Goal: Task Accomplishment & Management: Manage account settings

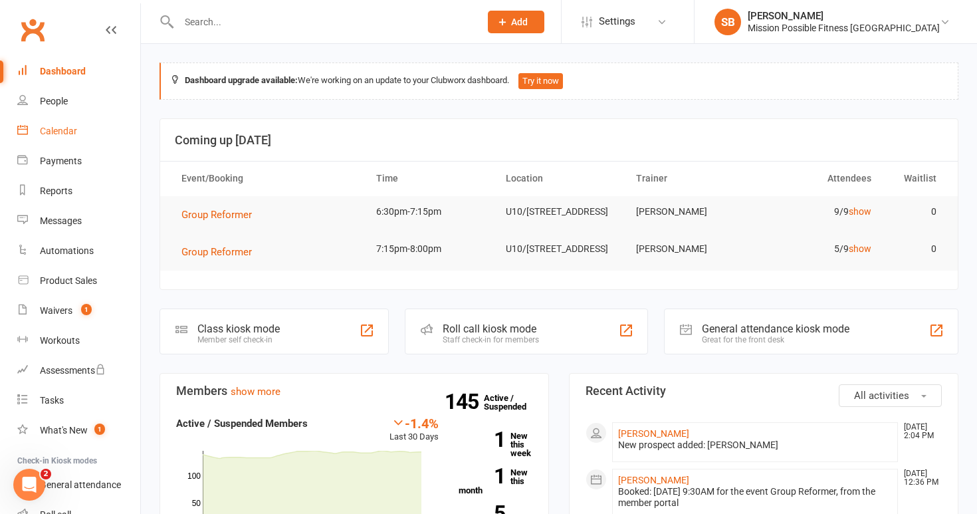
click at [59, 126] on div "Calendar" at bounding box center [58, 131] width 37 height 11
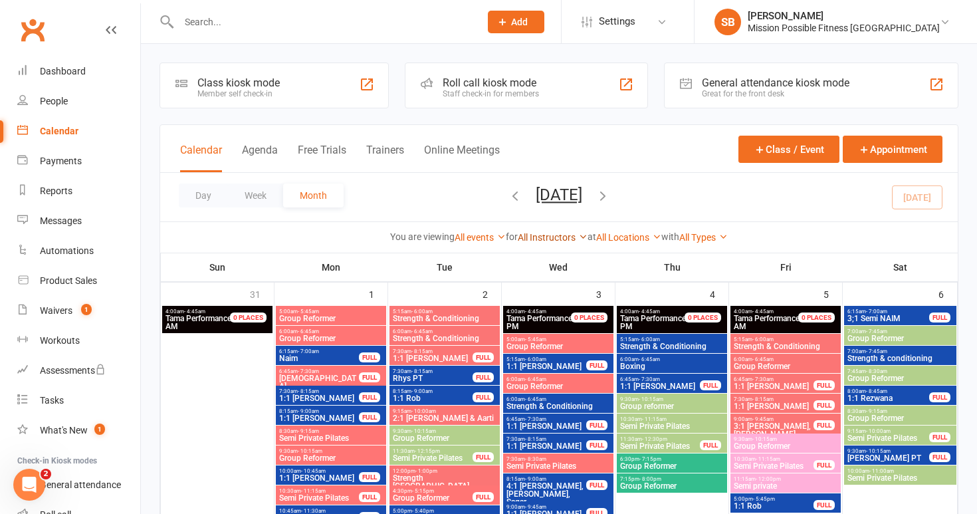
click at [522, 235] on link "All Instructors" at bounding box center [553, 237] width 70 height 11
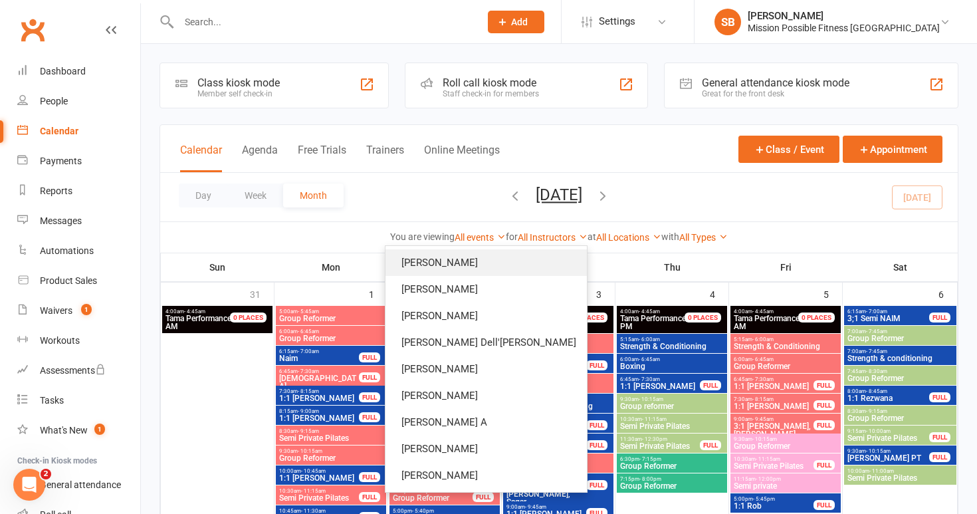
click at [522, 256] on link "[PERSON_NAME]" at bounding box center [485, 262] width 201 height 27
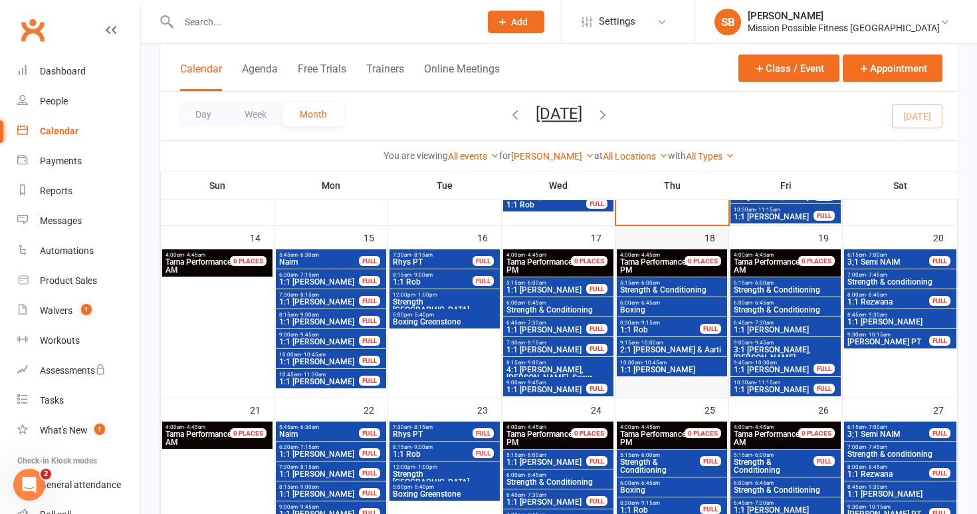
scroll to position [468, 0]
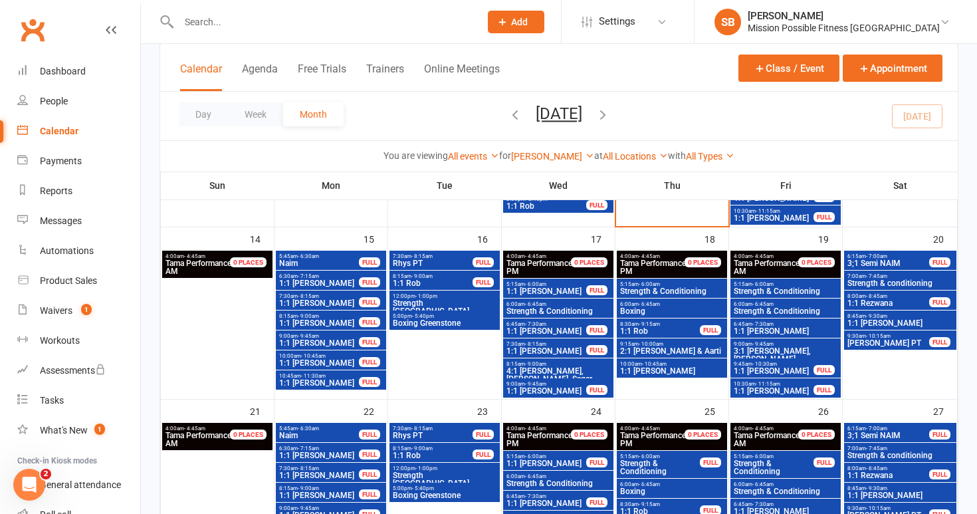
click at [639, 367] on span "1:1 Keith" at bounding box center [671, 371] width 105 height 8
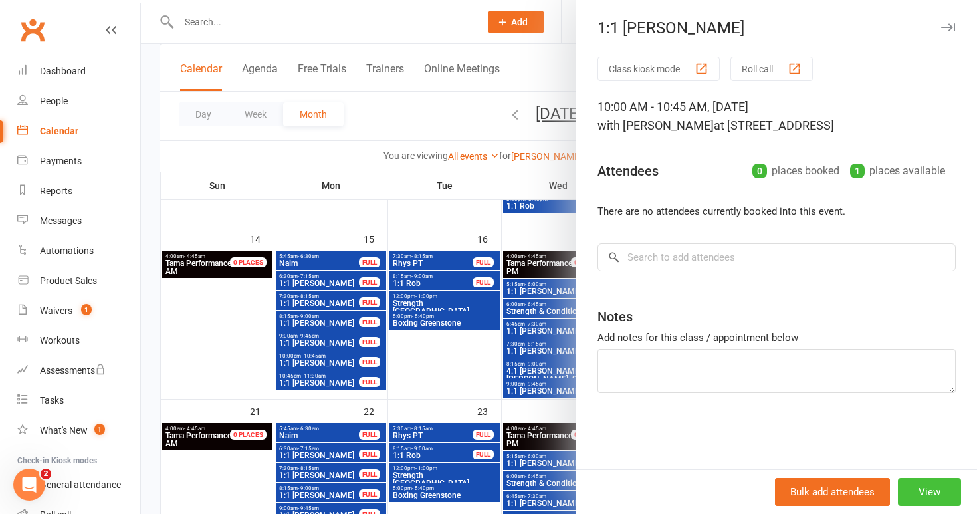
click at [926, 486] on button "View" at bounding box center [929, 492] width 63 height 28
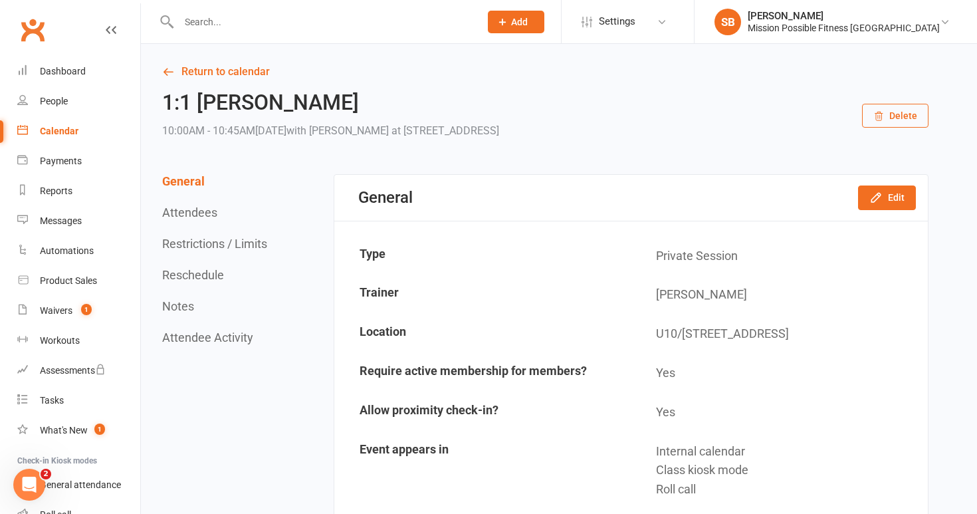
click at [892, 123] on button "Delete" at bounding box center [895, 116] width 66 height 24
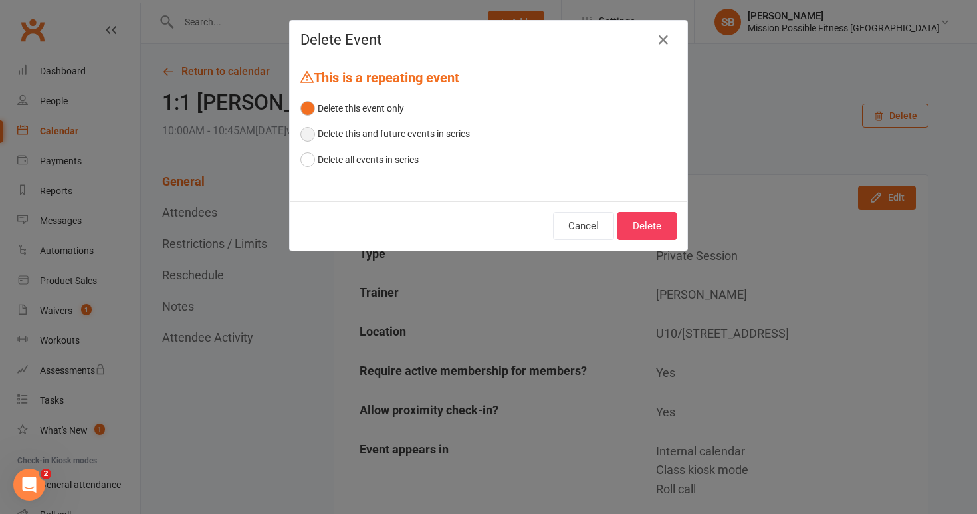
click at [314, 130] on button "Delete this and future events in series" at bounding box center [384, 133] width 169 height 25
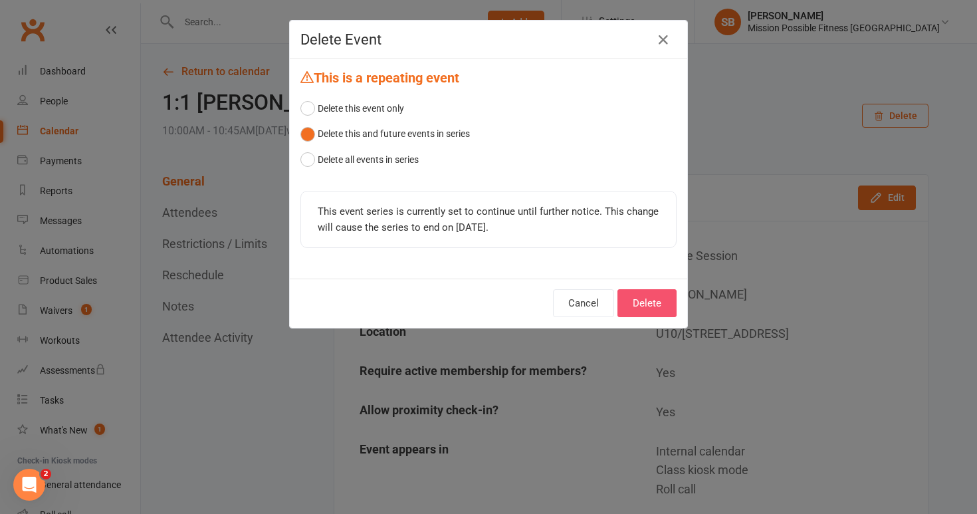
click at [652, 302] on button "Delete" at bounding box center [646, 303] width 59 height 28
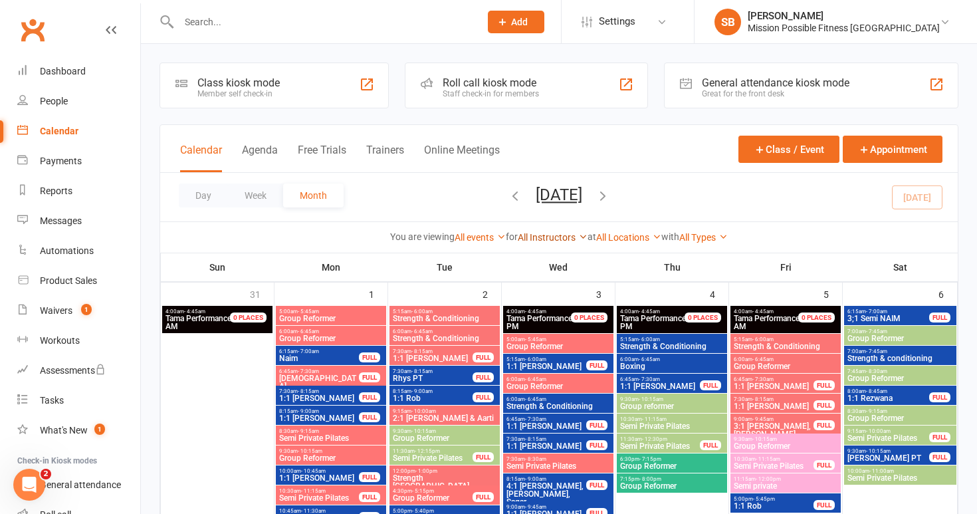
click at [558, 241] on link "All Instructors" at bounding box center [553, 237] width 70 height 11
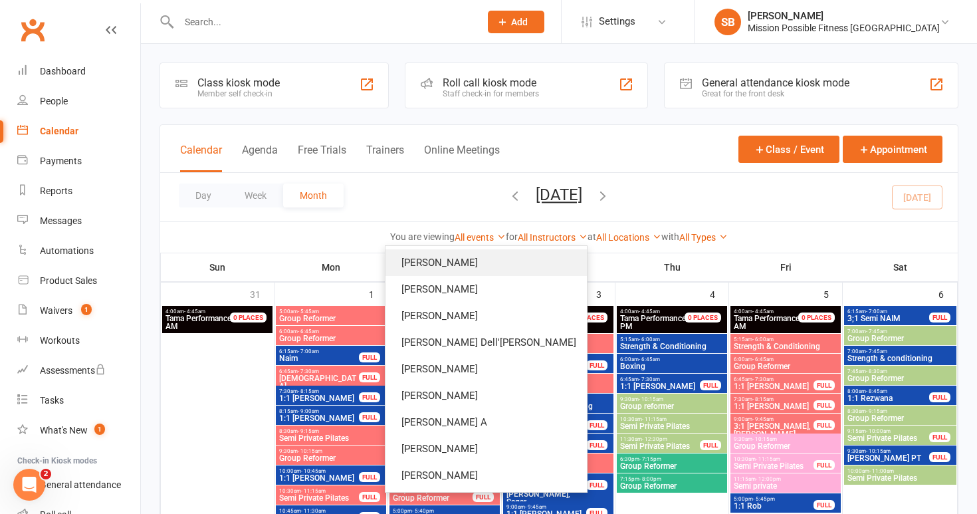
click at [513, 263] on link "[PERSON_NAME]" at bounding box center [485, 262] width 201 height 27
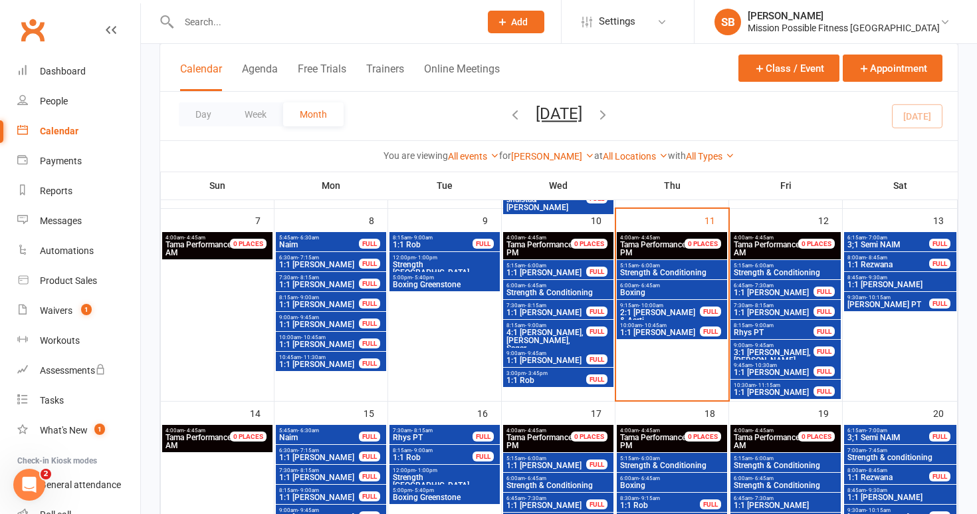
scroll to position [290, 0]
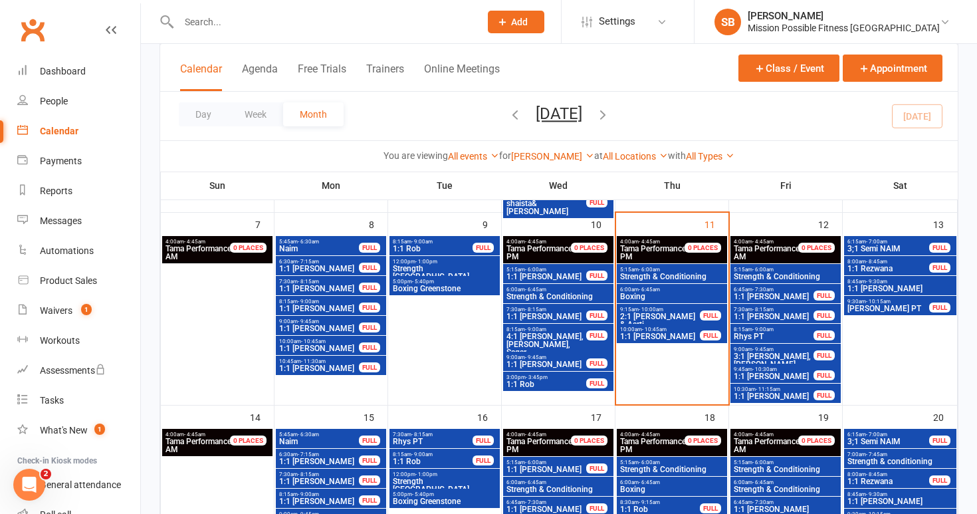
click at [657, 337] on span "1:1 Keith" at bounding box center [659, 336] width 81 height 8
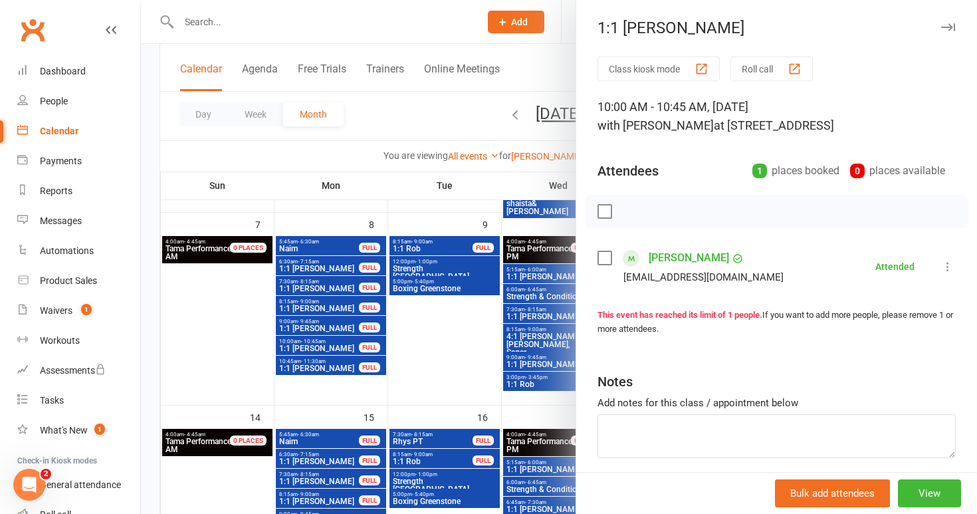
click at [693, 255] on link "[PERSON_NAME]" at bounding box center [689, 257] width 80 height 21
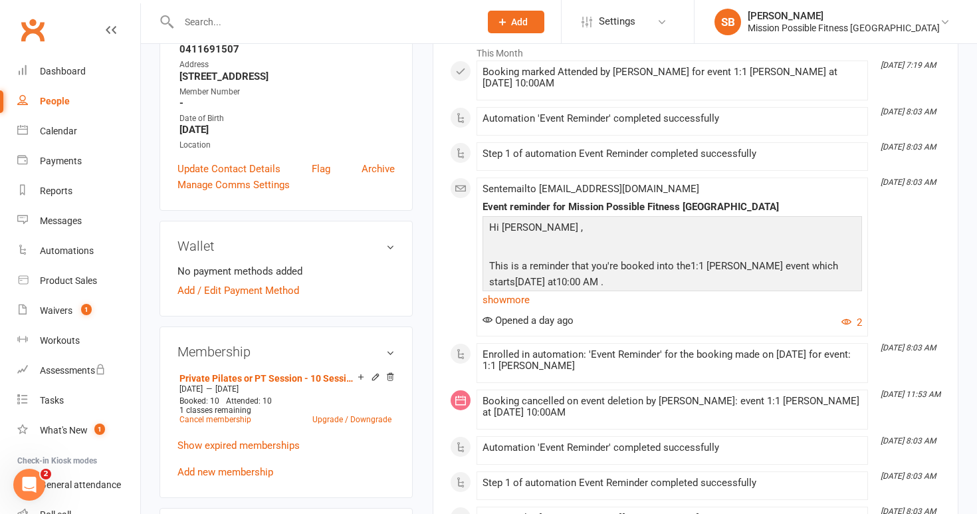
scroll to position [258, 0]
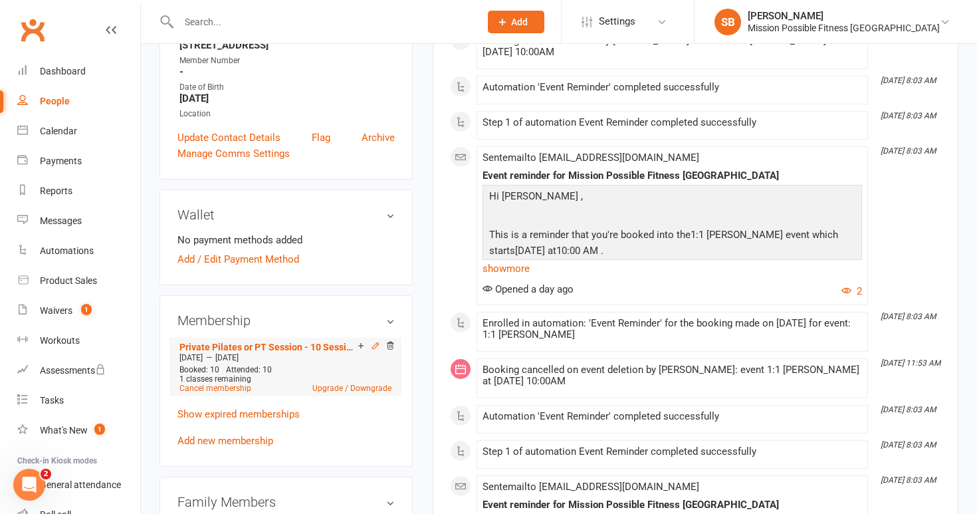
click at [375, 346] on icon at bounding box center [375, 345] width 6 height 6
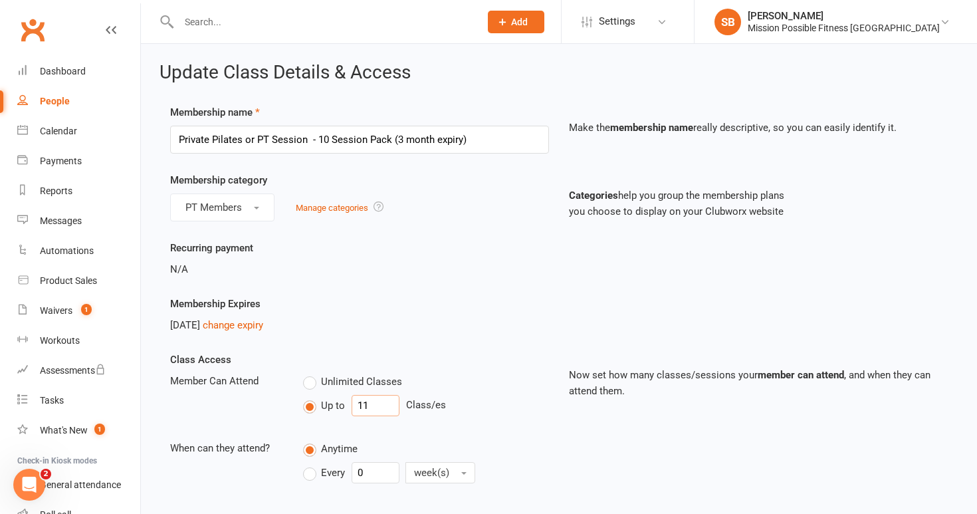
click at [379, 411] on input "11" at bounding box center [376, 405] width 48 height 21
type input "10"
click at [263, 325] on link "change expiry" at bounding box center [233, 325] width 60 height 12
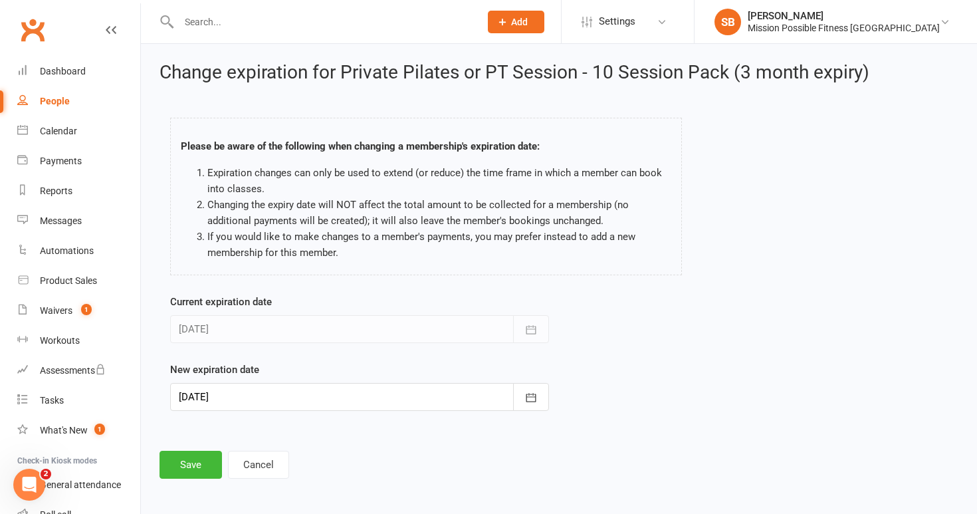
click at [267, 394] on div at bounding box center [359, 397] width 379 height 28
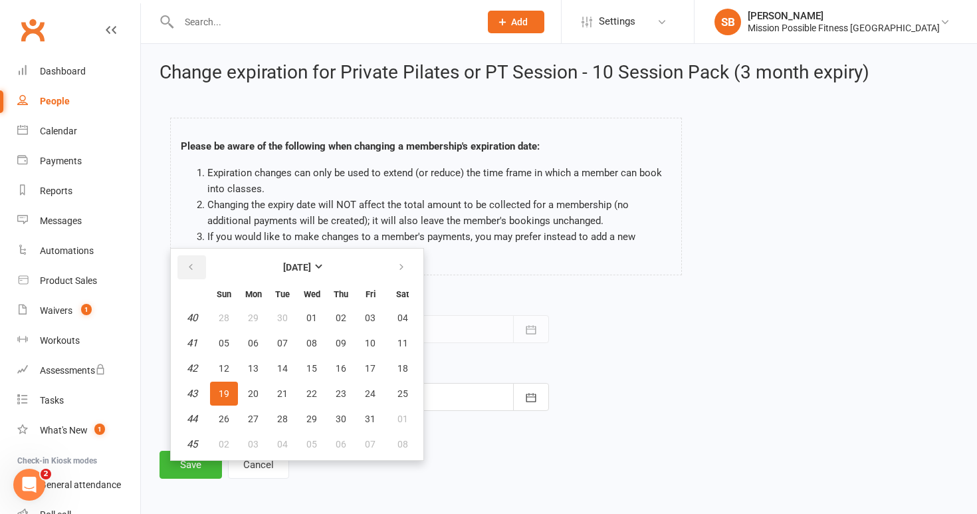
click at [192, 264] on icon "button" at bounding box center [190, 267] width 9 height 11
click at [345, 342] on span "11" at bounding box center [341, 343] width 11 height 11
type input "11 Sep 2025"
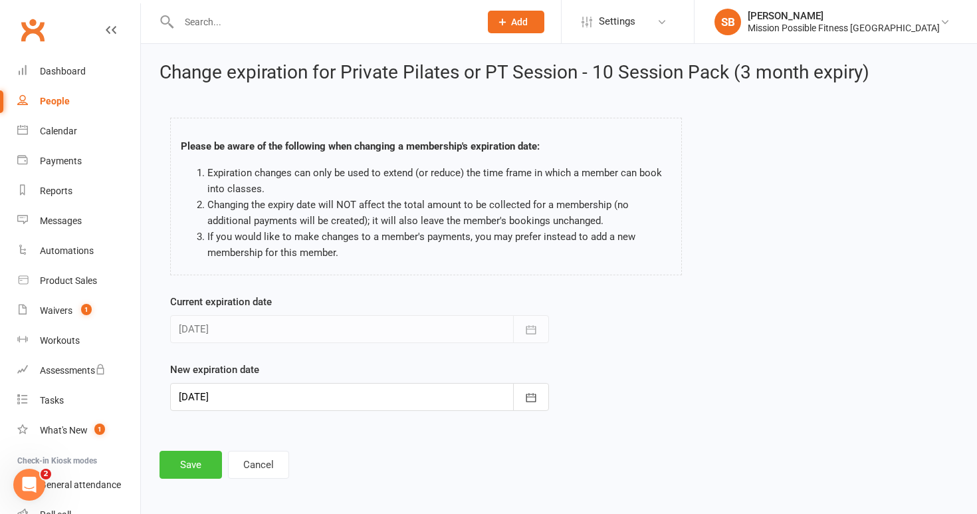
click at [197, 462] on button "Save" at bounding box center [190, 465] width 62 height 28
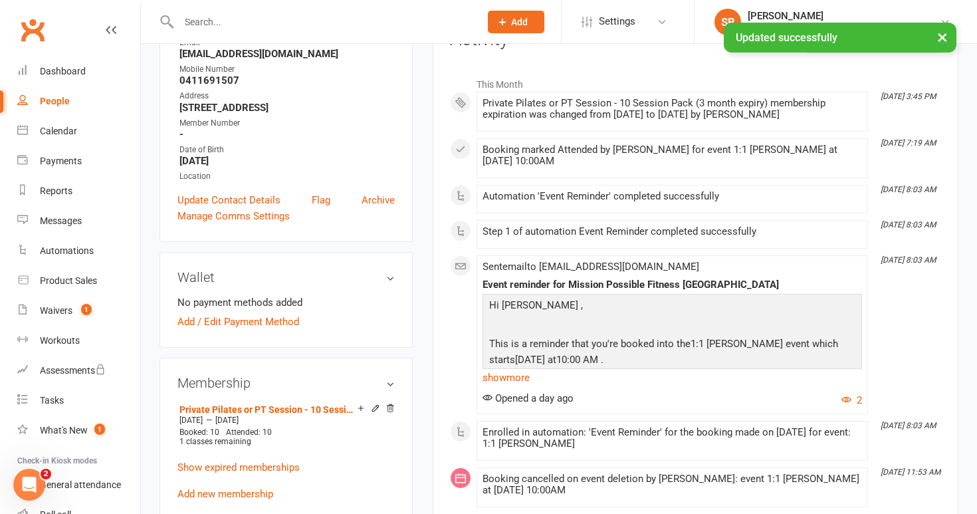
scroll to position [197, 0]
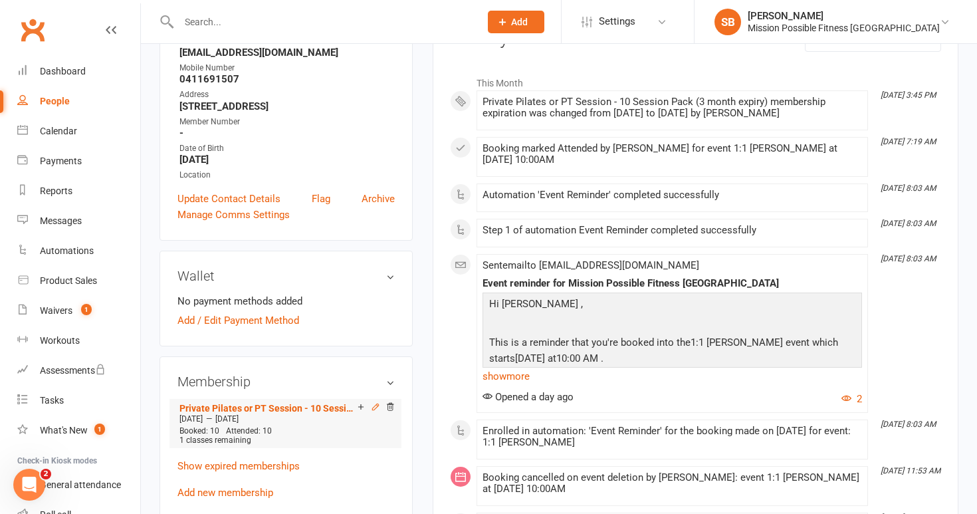
click at [375, 407] on icon at bounding box center [375, 406] width 9 height 9
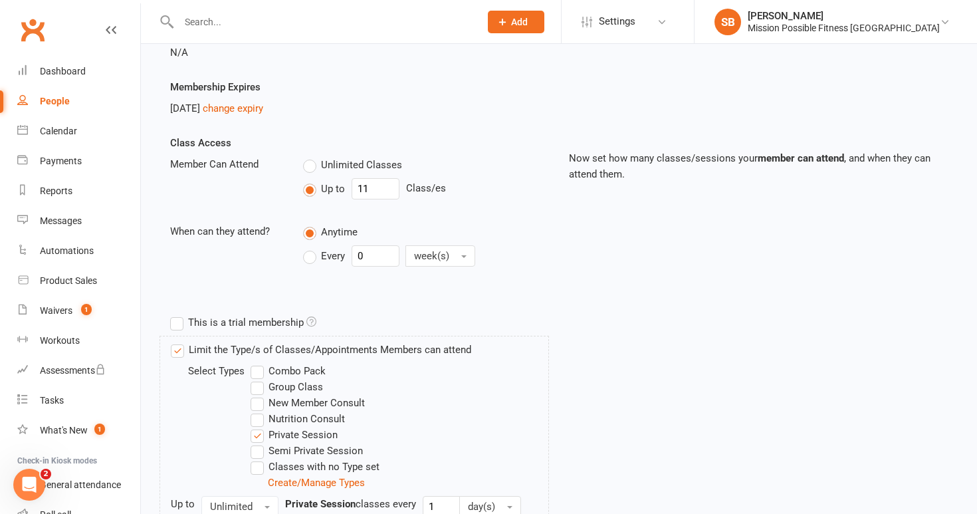
scroll to position [216, 0]
click at [377, 195] on input "11" at bounding box center [376, 189] width 48 height 21
type input "10"
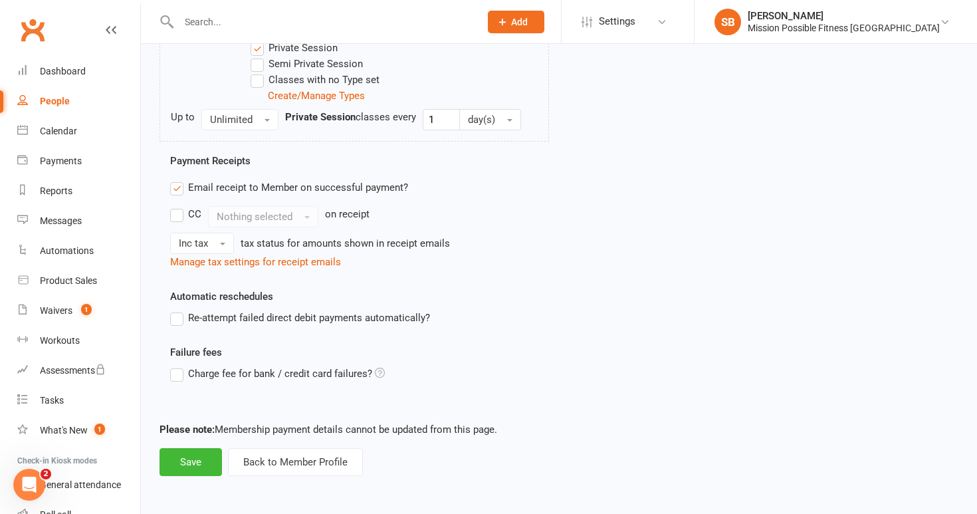
scroll to position [614, 0]
click at [195, 453] on button "Save" at bounding box center [190, 462] width 62 height 28
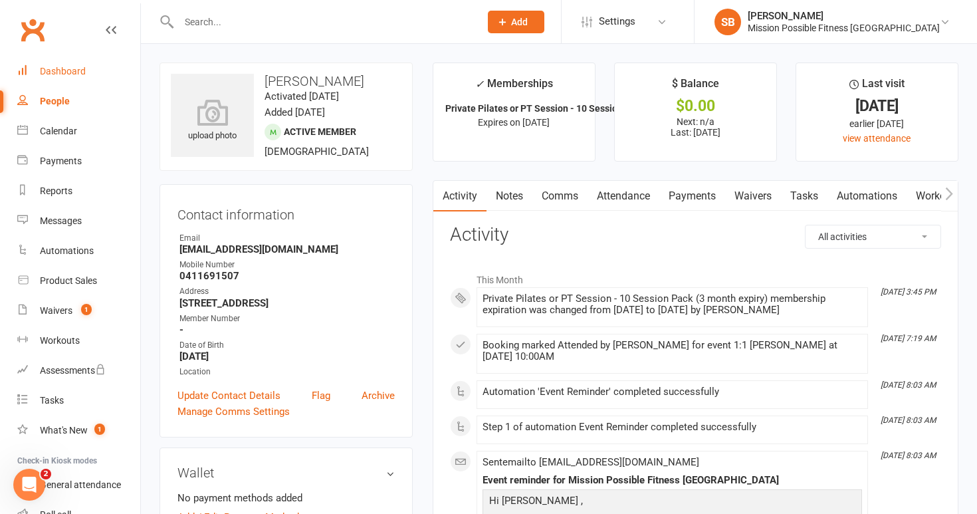
click at [60, 66] on div "Dashboard" at bounding box center [63, 71] width 46 height 11
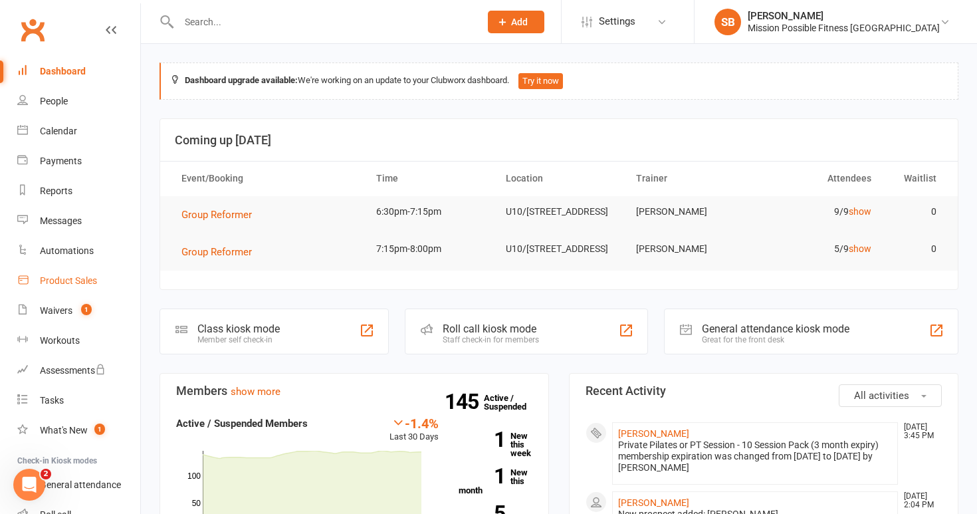
click at [65, 276] on div "Product Sales" at bounding box center [68, 280] width 57 height 11
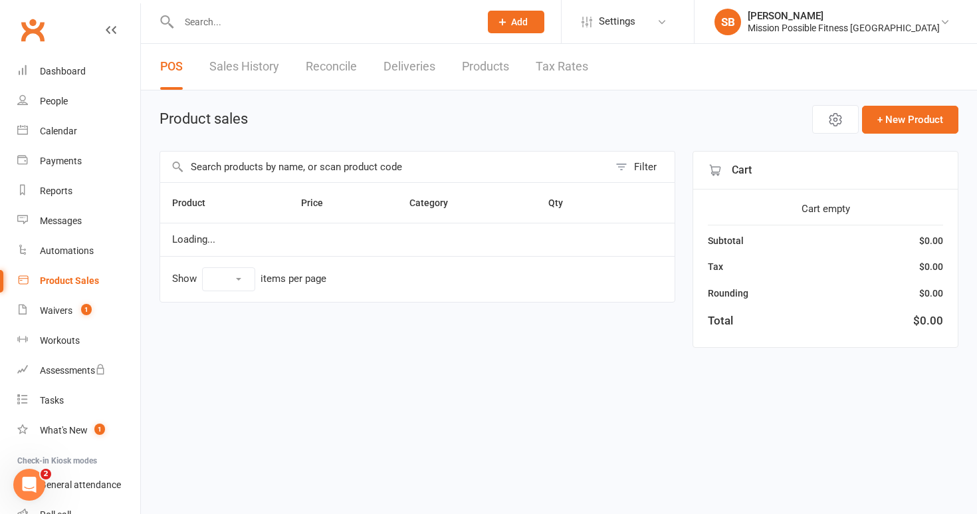
select select "10"
click at [62, 250] on div "Automations" at bounding box center [67, 250] width 54 height 11
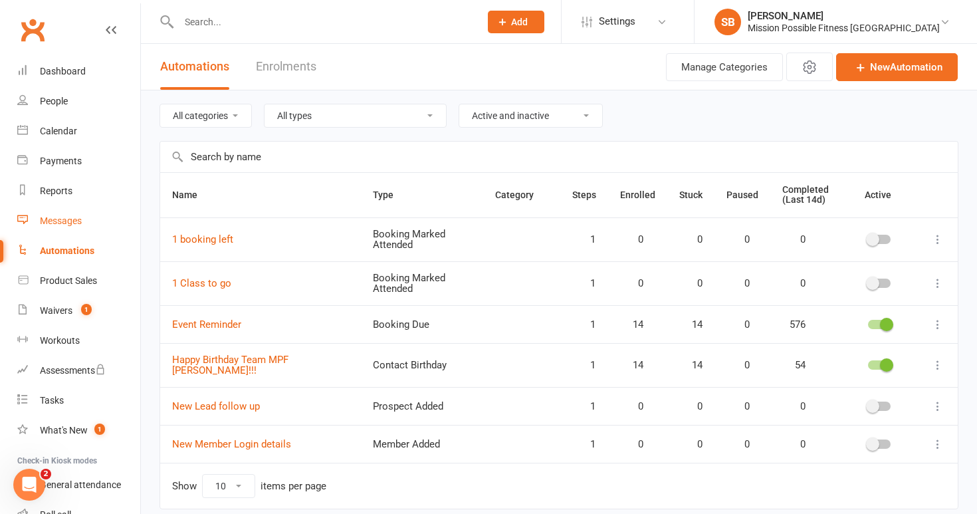
click at [54, 227] on link "Messages" at bounding box center [78, 221] width 123 height 30
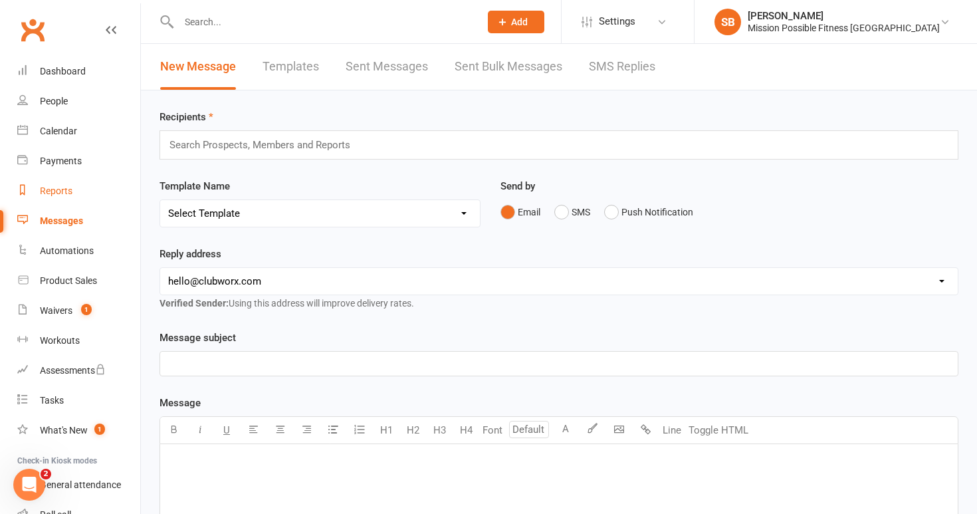
click at [60, 189] on div "Reports" at bounding box center [56, 190] width 33 height 11
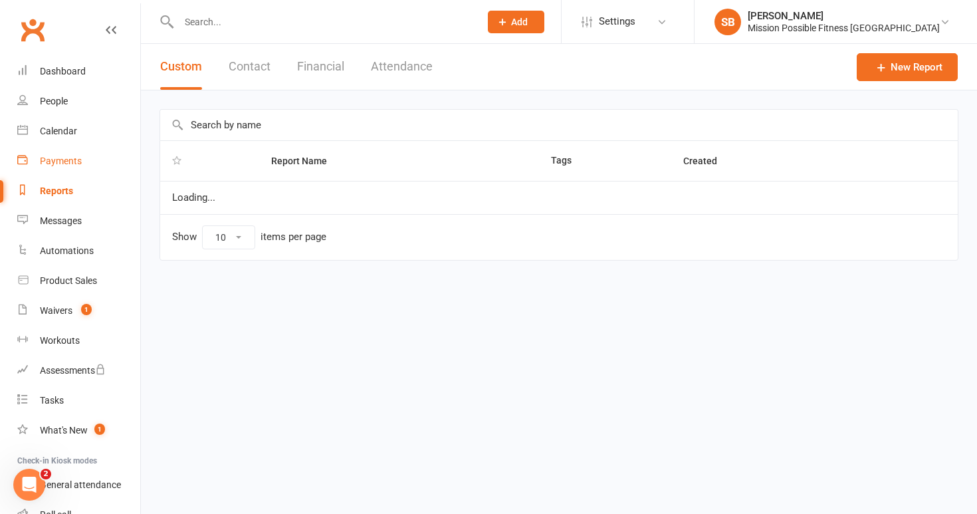
click at [59, 157] on div "Payments" at bounding box center [61, 160] width 42 height 11
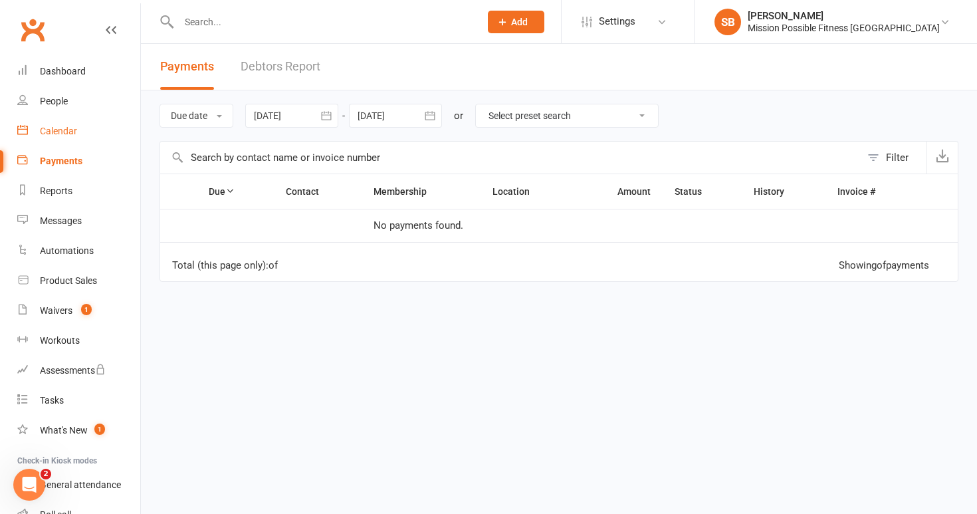
click at [58, 136] on link "Calendar" at bounding box center [78, 131] width 123 height 30
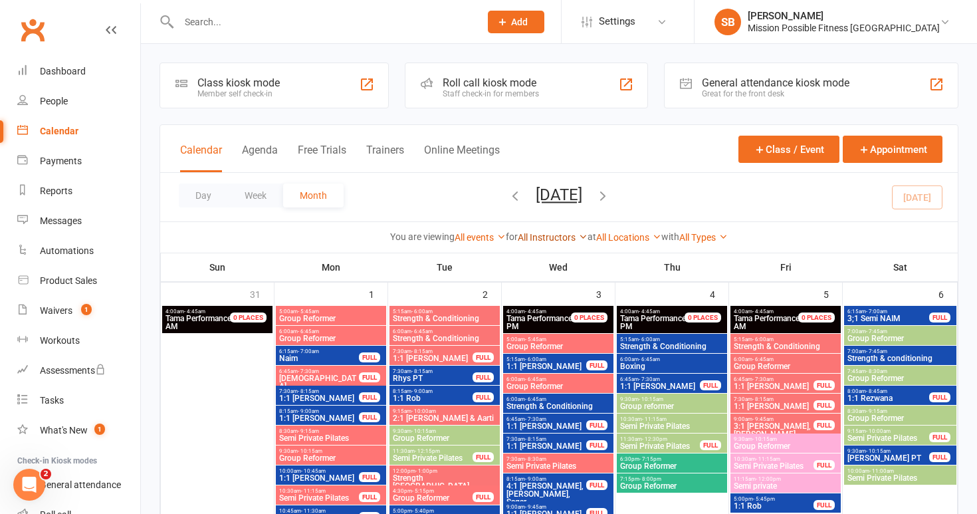
click at [562, 234] on link "All Instructors" at bounding box center [553, 237] width 70 height 11
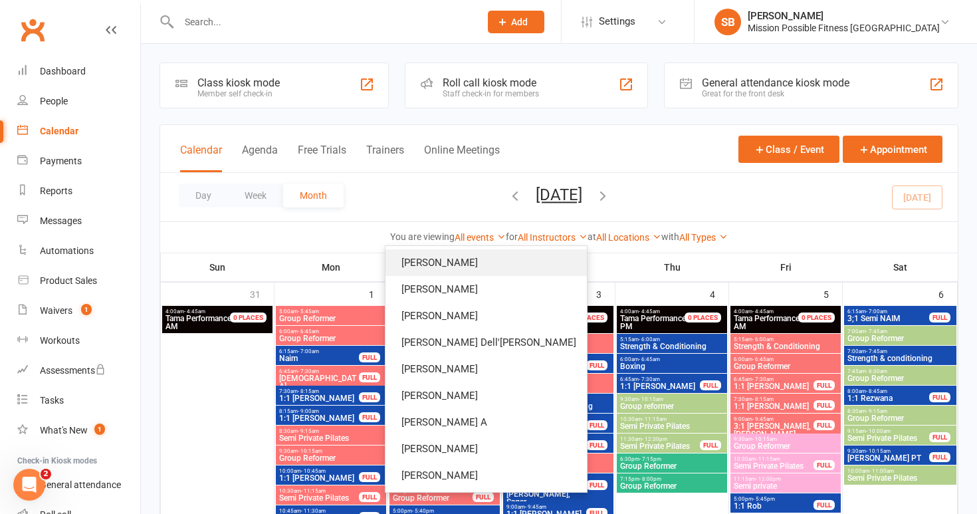
click at [552, 261] on link "[PERSON_NAME]" at bounding box center [485, 262] width 201 height 27
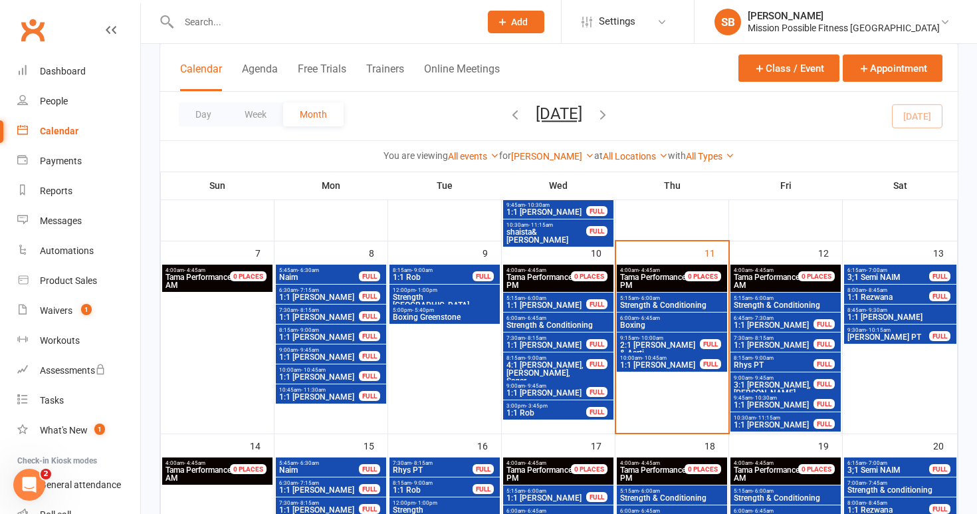
scroll to position [263, 0]
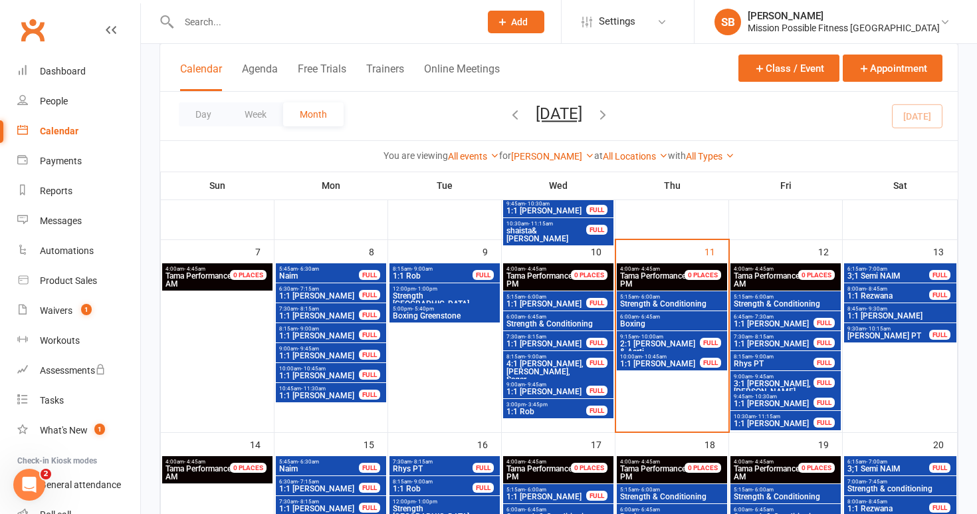
click at [890, 268] on span "6:15am - 7:00am" at bounding box center [888, 269] width 83 height 6
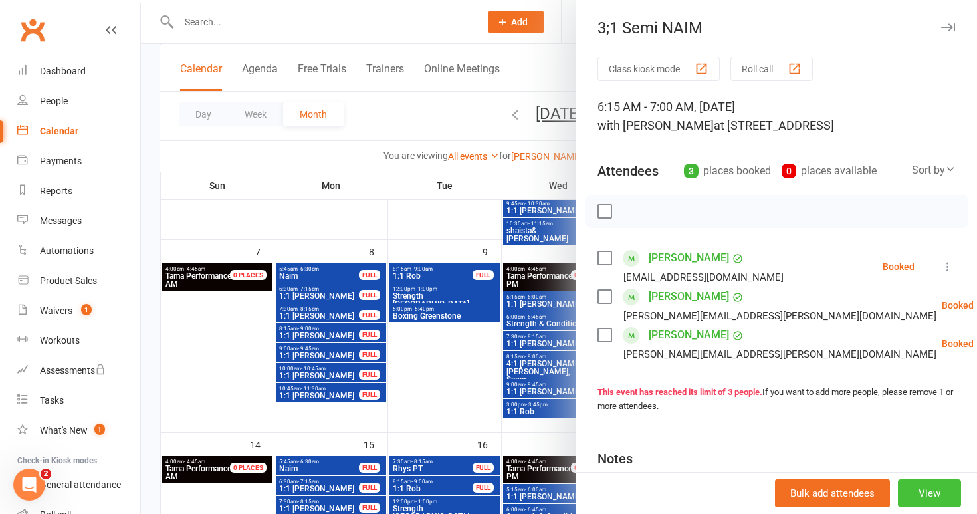
click at [946, 494] on button "View" at bounding box center [929, 493] width 63 height 28
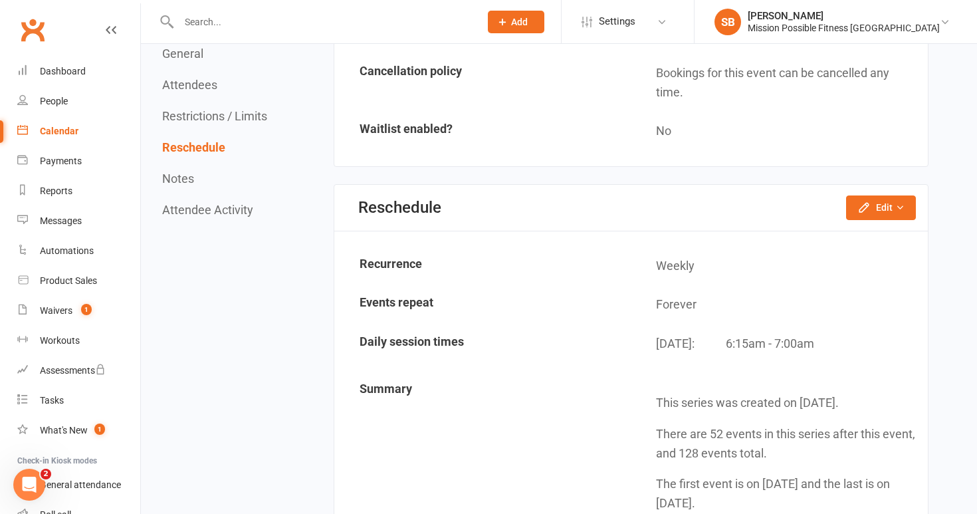
scroll to position [1031, 0]
click at [876, 198] on button "Edit" at bounding box center [881, 208] width 70 height 24
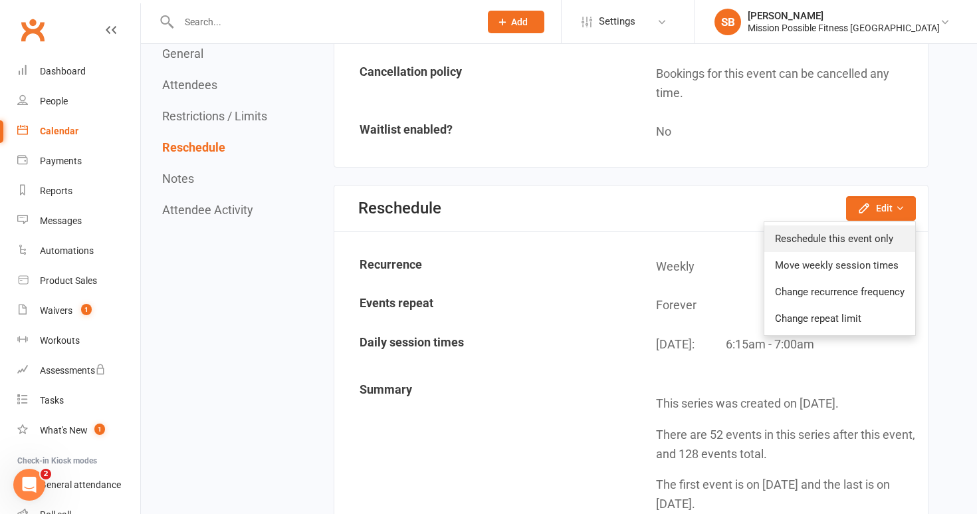
click at [870, 227] on link "Reschedule this event only" at bounding box center [839, 238] width 151 height 27
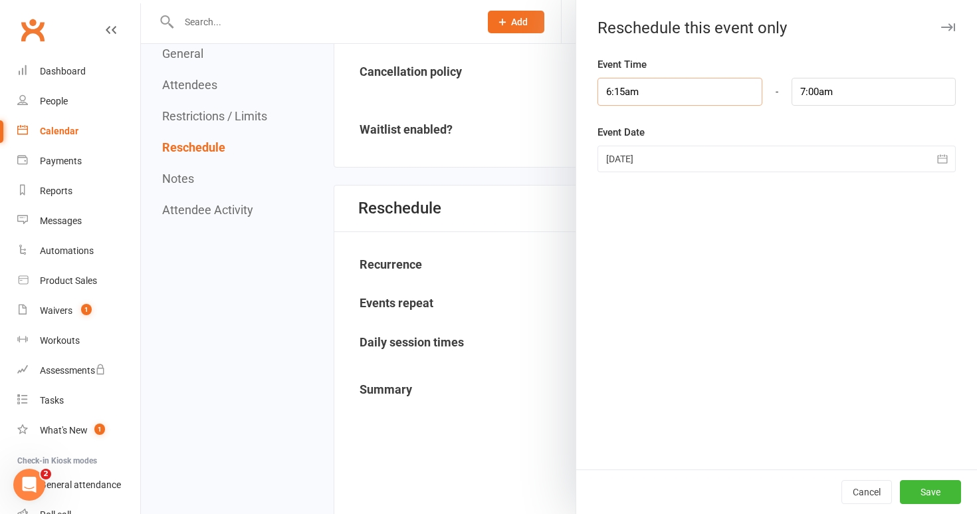
click at [647, 84] on input "6:15am" at bounding box center [679, 92] width 164 height 28
type input "7:15am"
type input "8:00am"
click at [625, 185] on li "7:15am" at bounding box center [630, 189] width 64 height 20
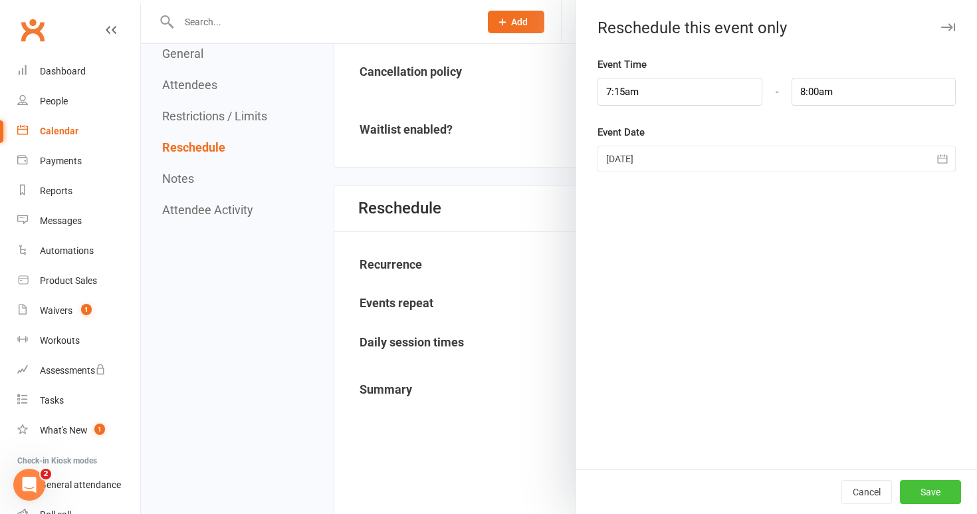
click at [941, 496] on button "Save" at bounding box center [930, 492] width 61 height 24
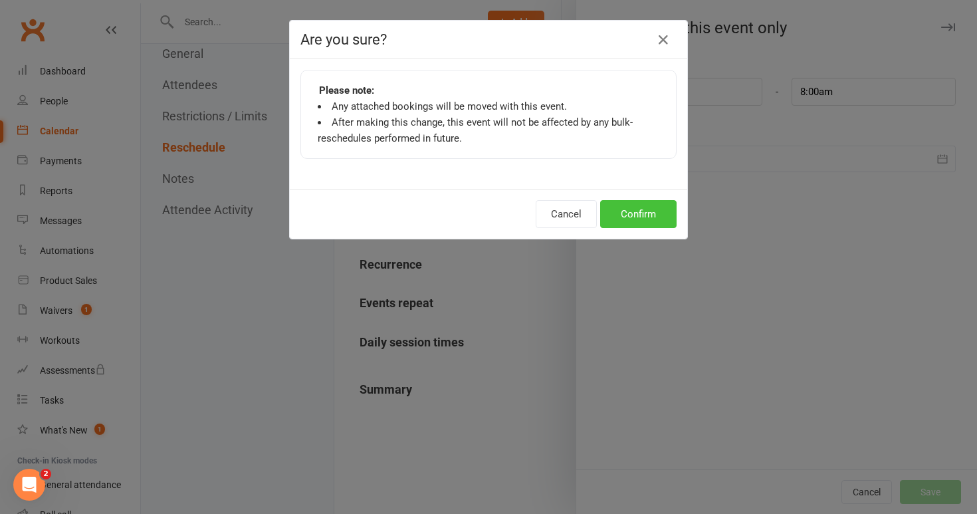
click at [629, 218] on button "Confirm" at bounding box center [638, 214] width 76 height 28
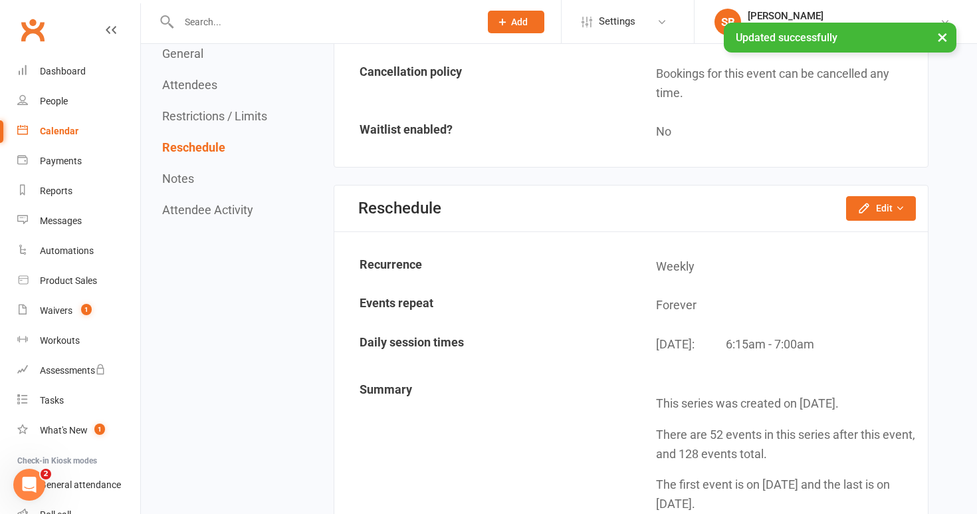
click at [52, 123] on link "Calendar" at bounding box center [78, 131] width 123 height 30
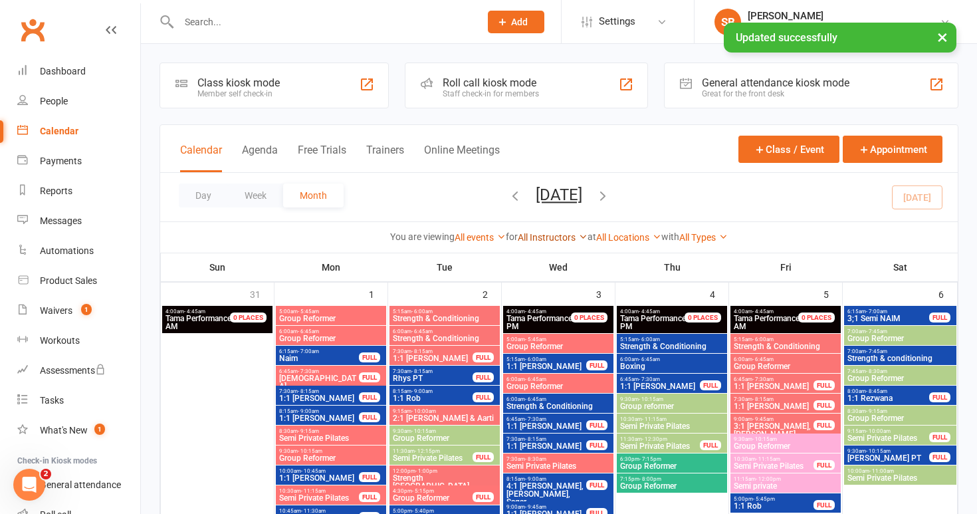
click at [556, 238] on link "All Instructors" at bounding box center [553, 237] width 70 height 11
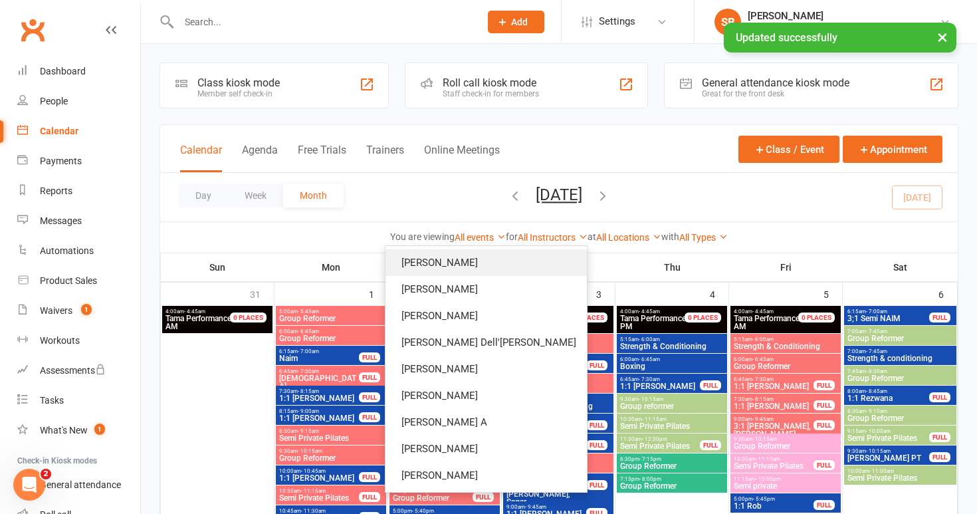
click at [547, 264] on link "[PERSON_NAME]" at bounding box center [485, 262] width 201 height 27
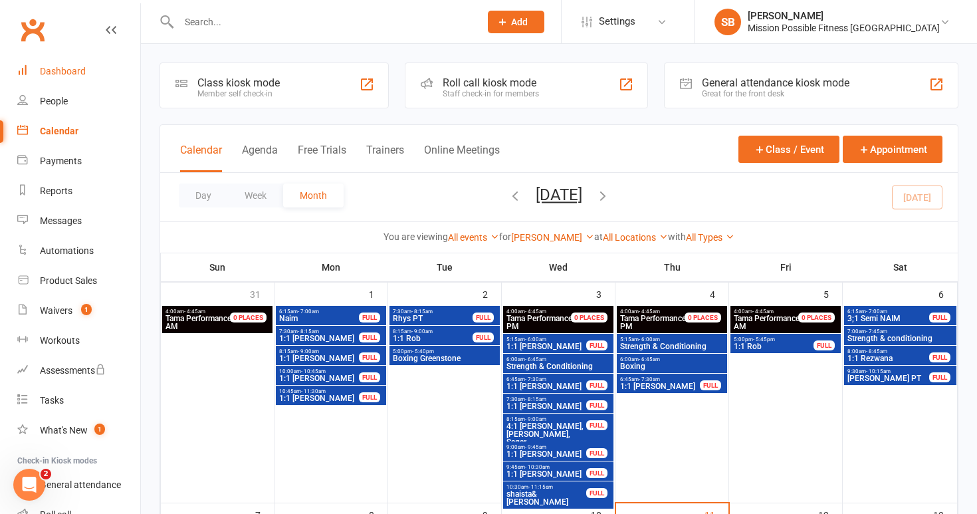
click at [57, 74] on div "Dashboard" at bounding box center [63, 71] width 46 height 11
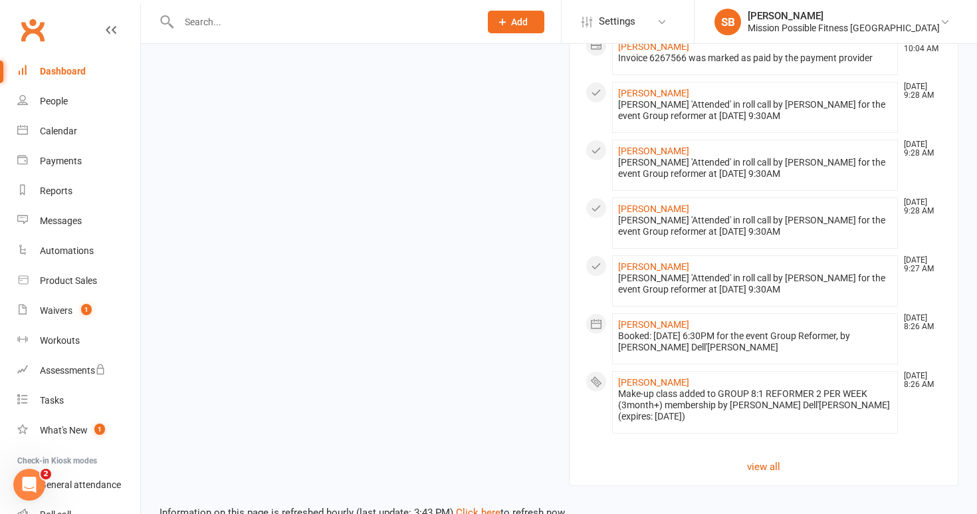
scroll to position [1262, 0]
click at [66, 76] on div "Dashboard" at bounding box center [63, 71] width 46 height 11
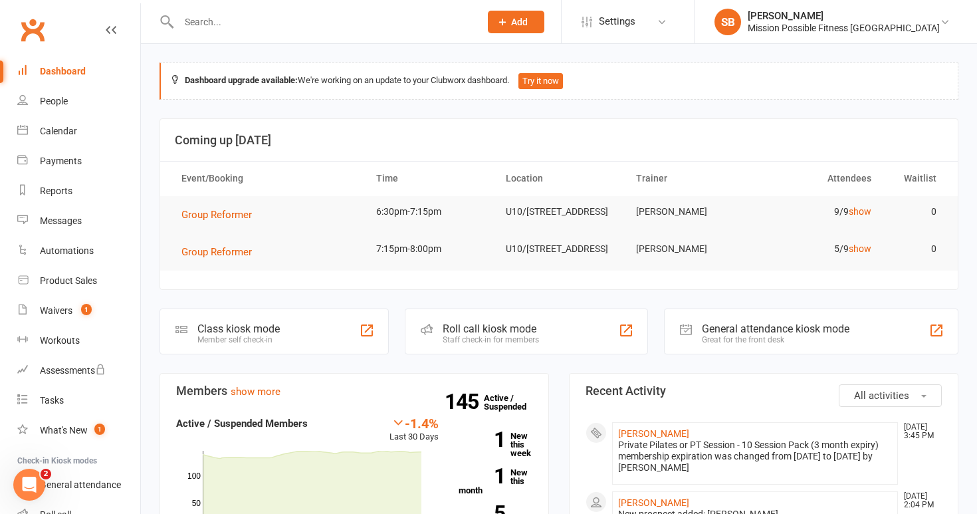
scroll to position [0, 0]
click at [932, 26] on div "Mission Possible Fitness [GEOGRAPHIC_DATA]" at bounding box center [844, 28] width 192 height 12
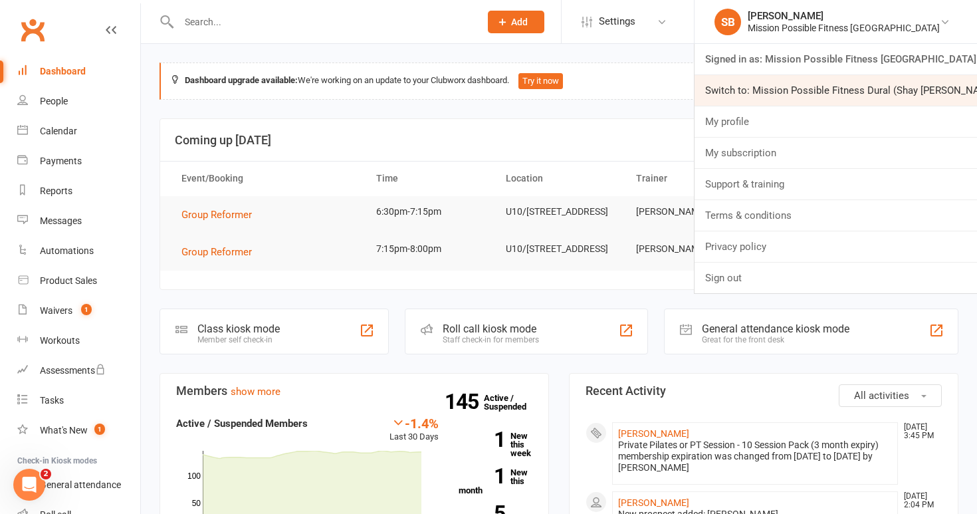
click at [928, 83] on link "Switch to: Mission Possible Fitness Dural (Shay [PERSON_NAME])" at bounding box center [835, 90] width 282 height 31
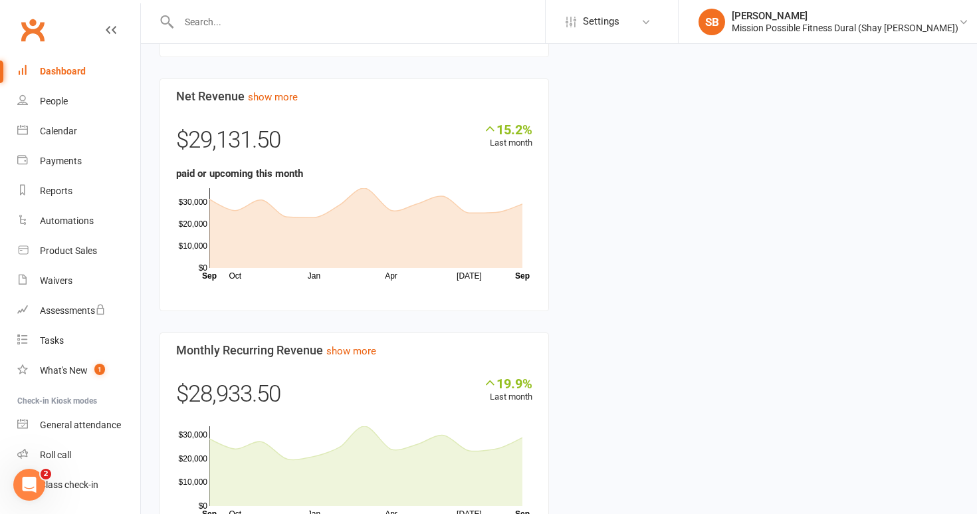
scroll to position [534, 0]
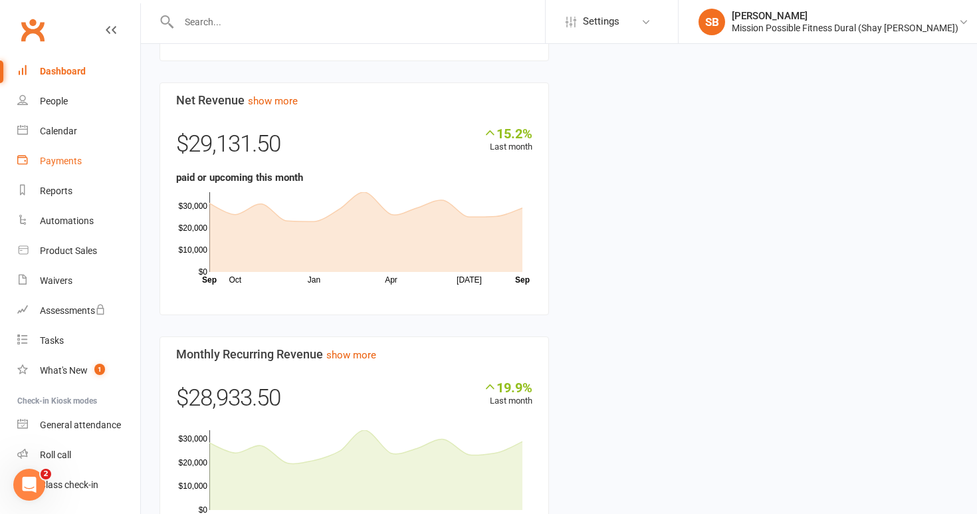
click at [69, 161] on div "Payments" at bounding box center [61, 160] width 42 height 11
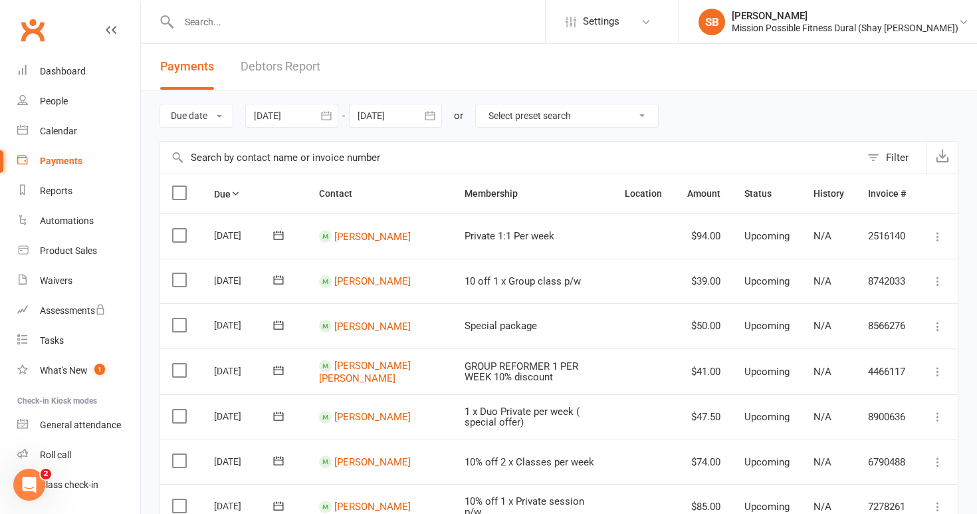
click at [333, 114] on icon "button" at bounding box center [326, 115] width 13 height 13
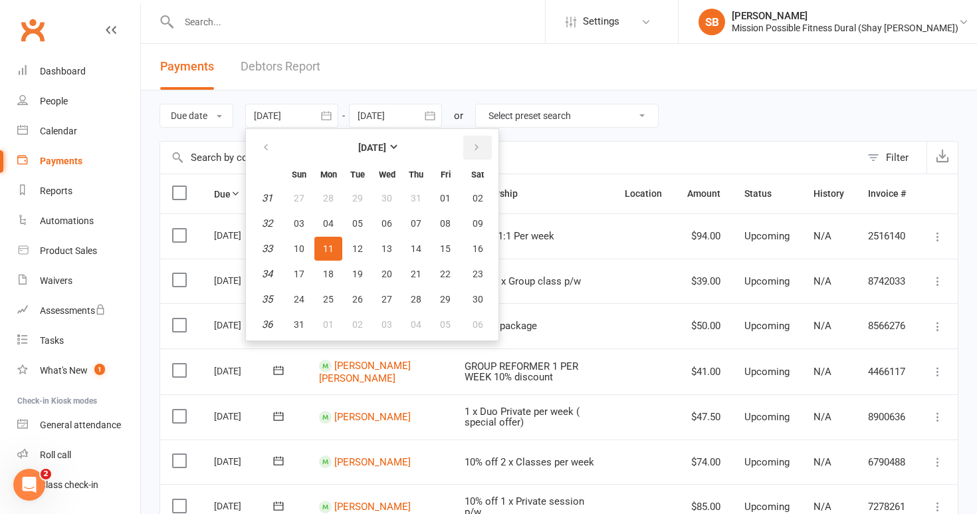
click at [481, 148] on icon "button" at bounding box center [476, 147] width 9 height 11
click at [392, 195] on span "01" at bounding box center [386, 198] width 11 height 11
type input "[DATE]"
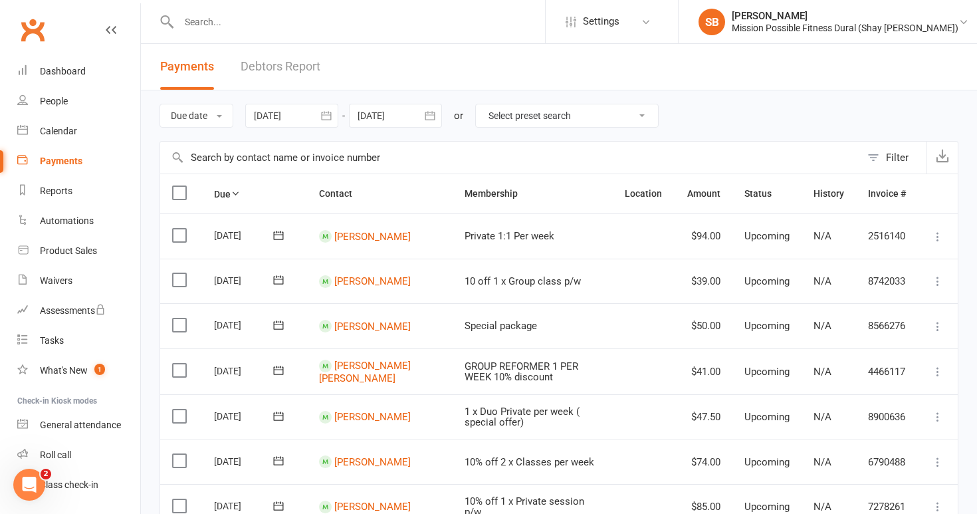
click at [435, 112] on icon "button" at bounding box center [430, 115] width 10 height 9
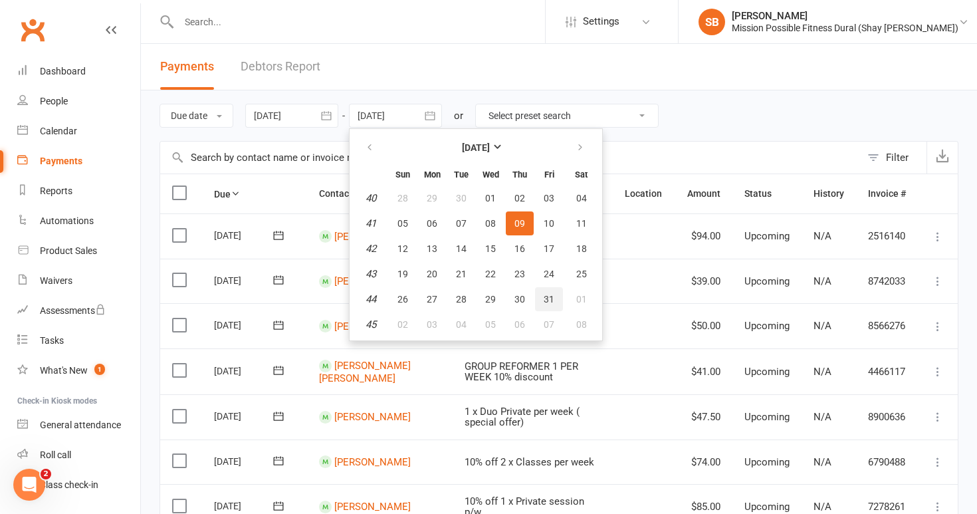
click at [553, 302] on span "31" at bounding box center [549, 299] width 11 height 11
type input "[DATE]"
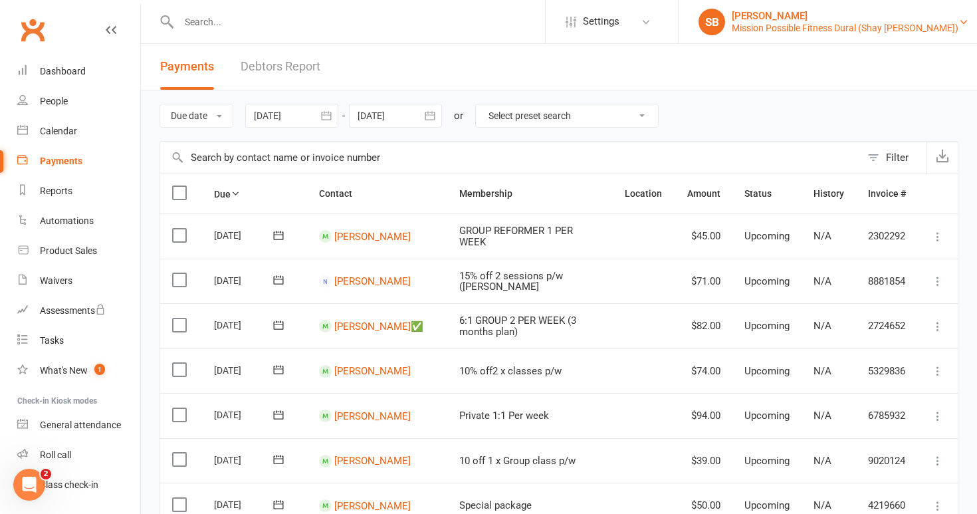
click at [932, 31] on div "Mission Possible Fitness Dural (Shay Jared West)" at bounding box center [845, 28] width 227 height 12
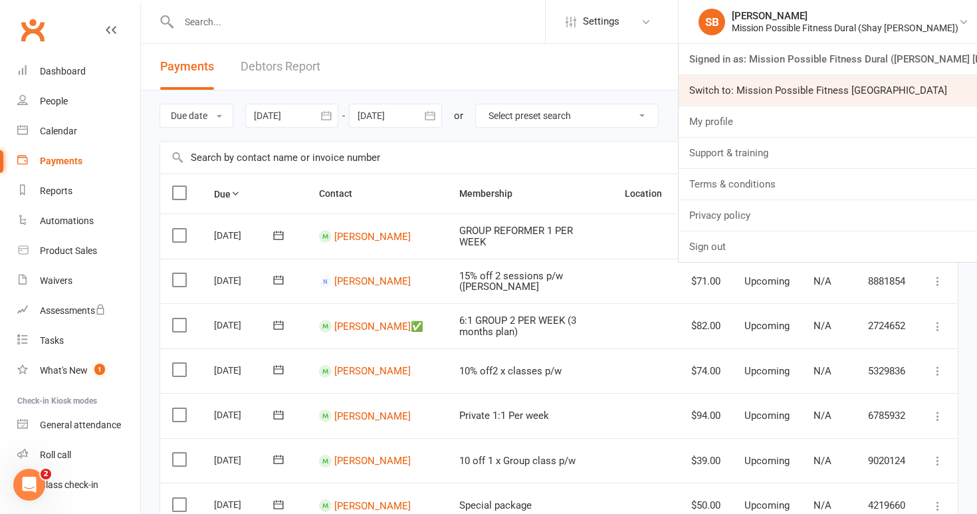
click at [909, 91] on link "Switch to: Mission Possible Fitness Bella Vista" at bounding box center [827, 90] width 298 height 31
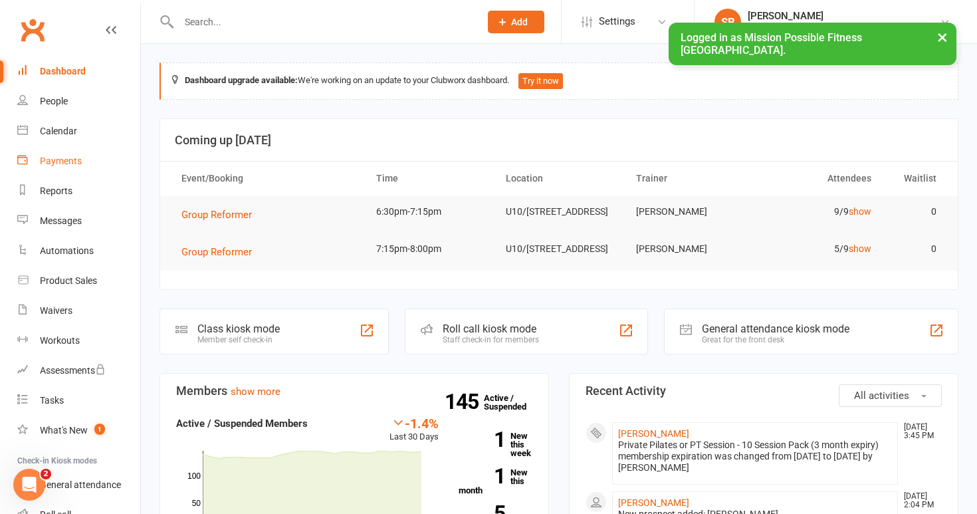
click at [64, 159] on div "Payments" at bounding box center [61, 160] width 42 height 11
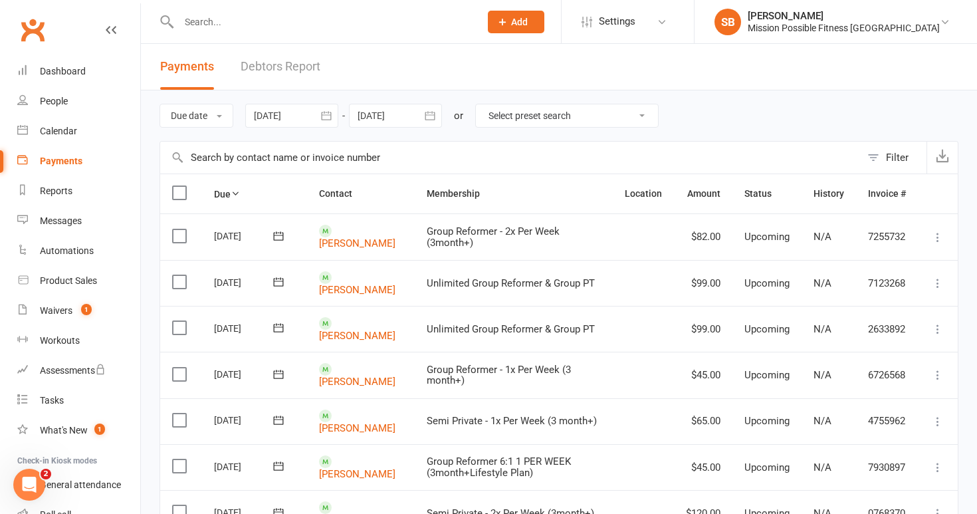
click at [295, 116] on div at bounding box center [291, 116] width 93 height 24
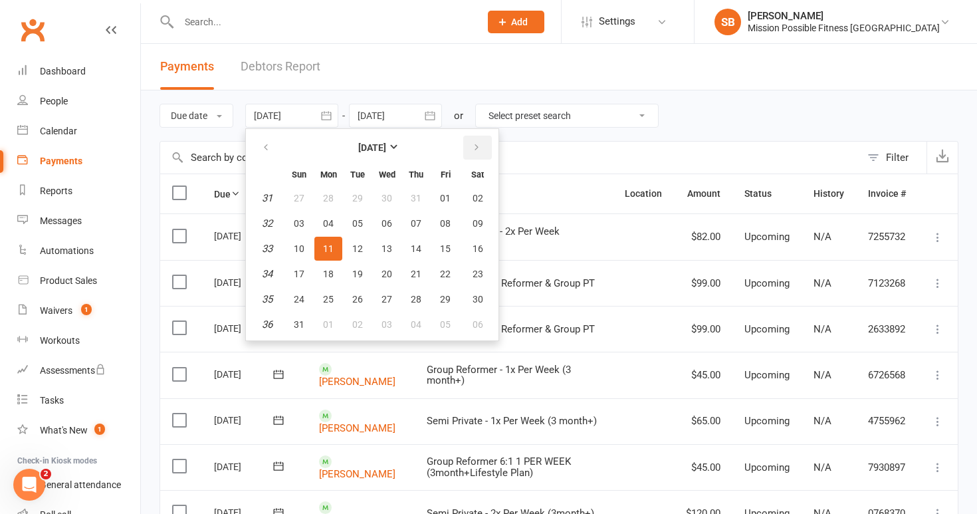
click at [479, 145] on icon "button" at bounding box center [476, 147] width 9 height 11
click at [395, 197] on button "01" at bounding box center [387, 198] width 28 height 24
type input "[DATE]"
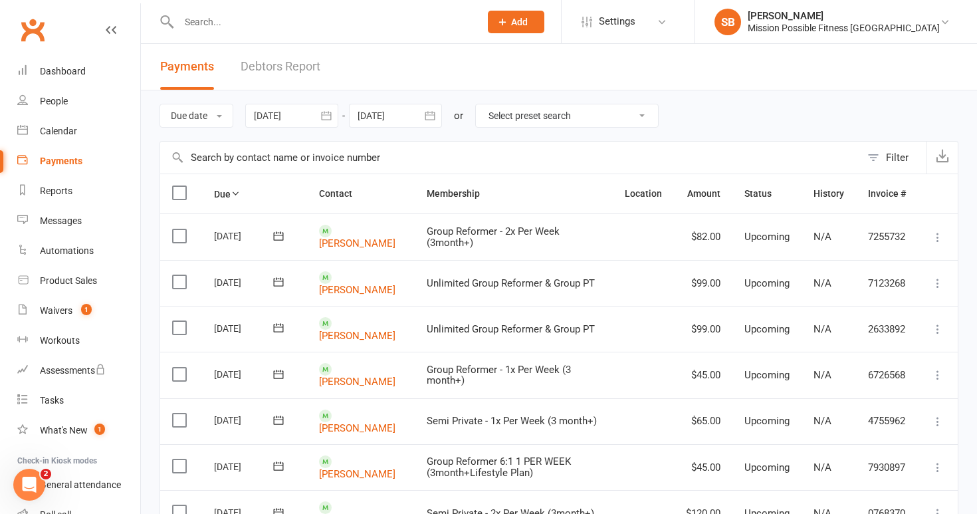
click at [405, 115] on div at bounding box center [395, 116] width 93 height 24
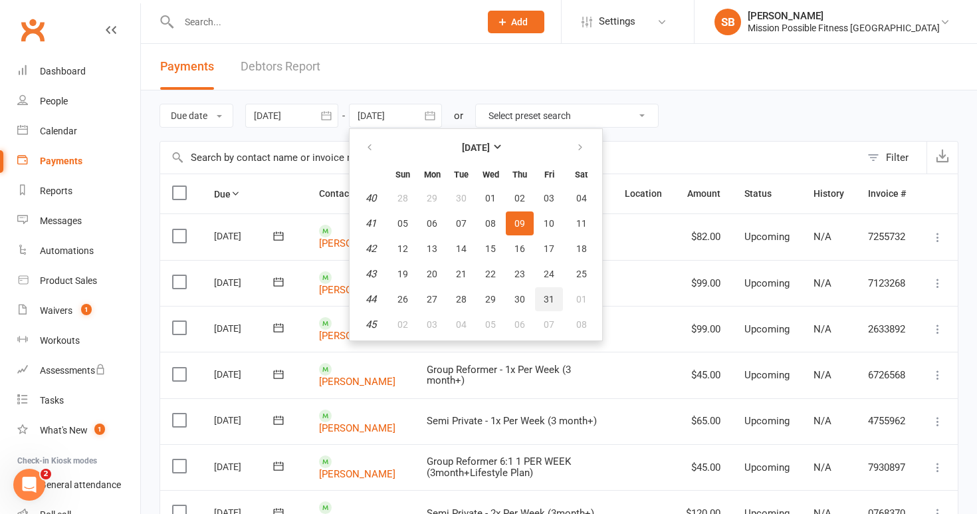
click at [550, 298] on span "31" at bounding box center [549, 299] width 11 height 11
type input "[DATE]"
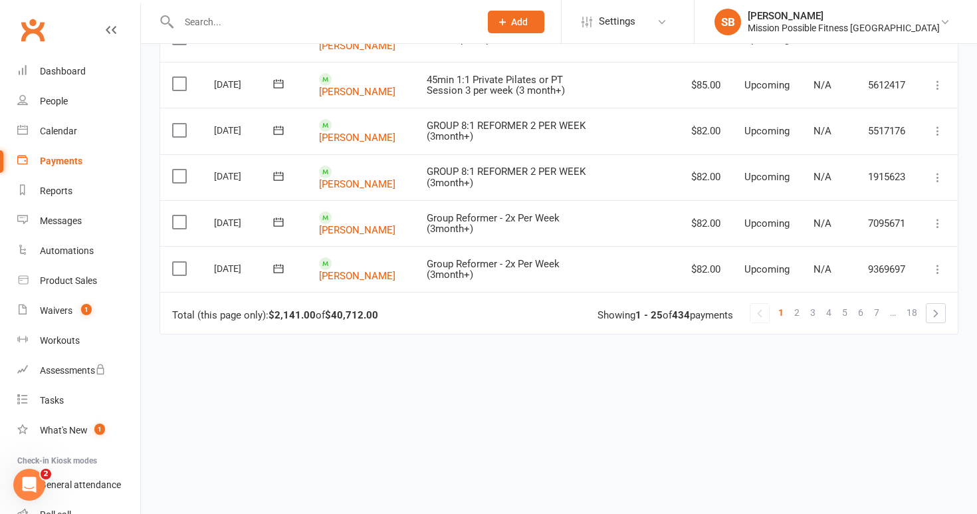
scroll to position [1072, 0]
click at [62, 70] on div "Dashboard" at bounding box center [63, 71] width 46 height 11
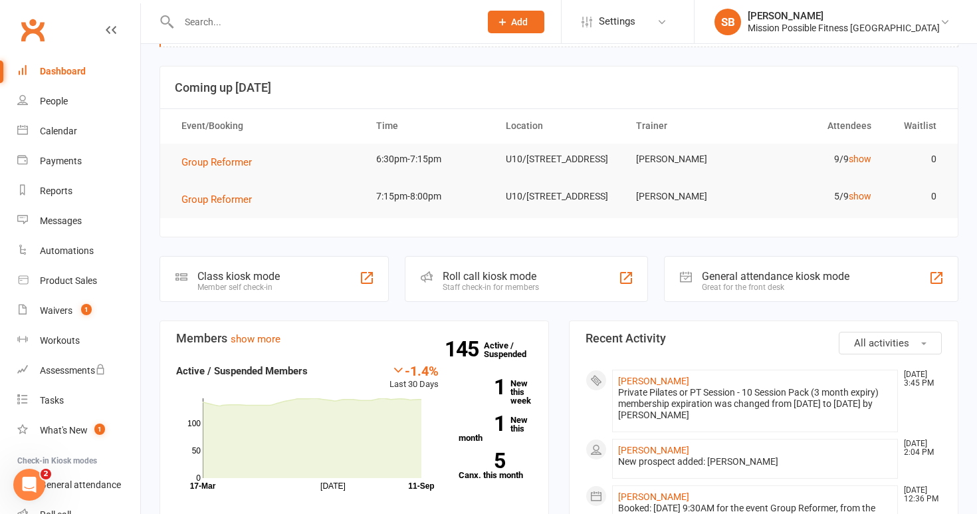
scroll to position [49, 0]
